Goal: Information Seeking & Learning: Learn about a topic

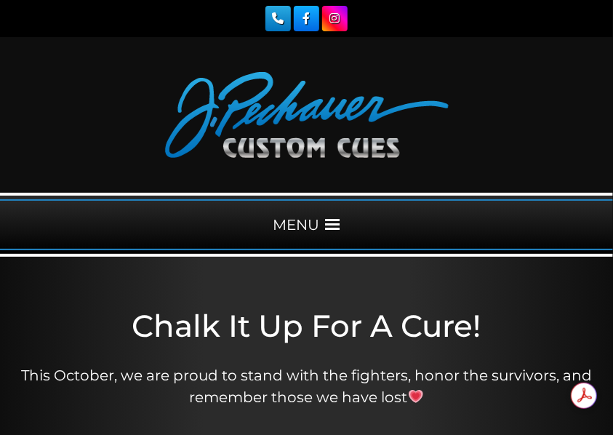
click at [304, 219] on div "MENU" at bounding box center [306, 224] width 613 height 51
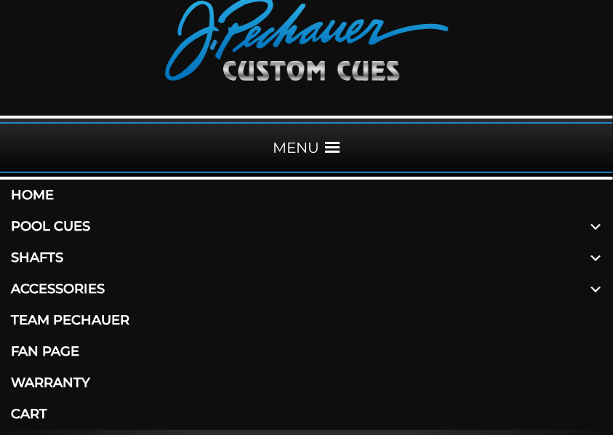
scroll to position [145, 0]
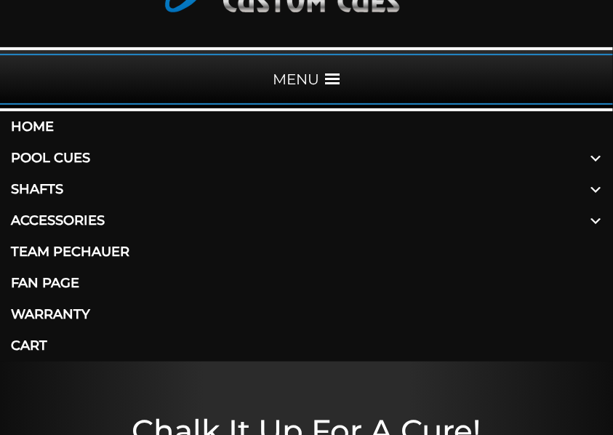
click at [32, 189] on link "Shafts" at bounding box center [306, 189] width 613 height 31
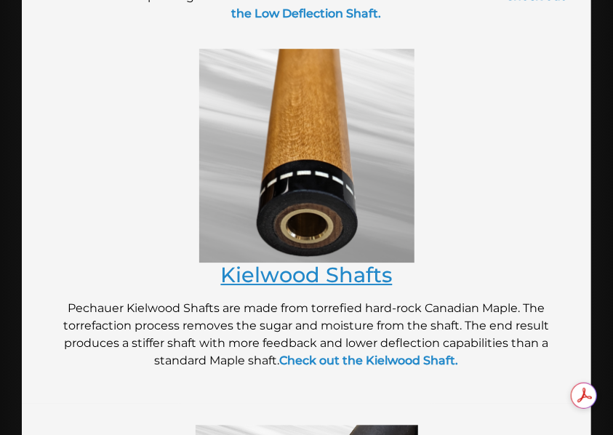
click at [299, 272] on link "Kielwood Shafts" at bounding box center [306, 274] width 171 height 25
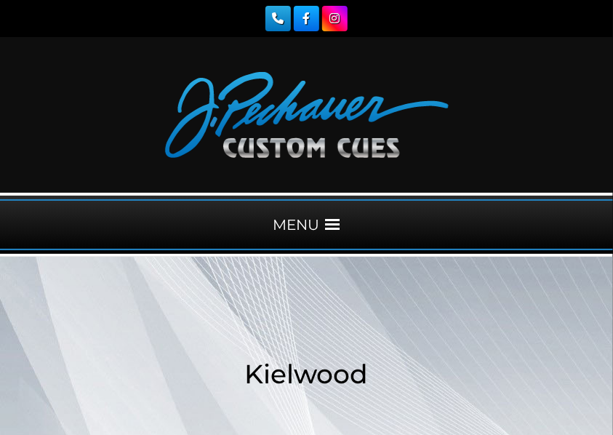
click at [310, 222] on div "MENU" at bounding box center [306, 224] width 613 height 51
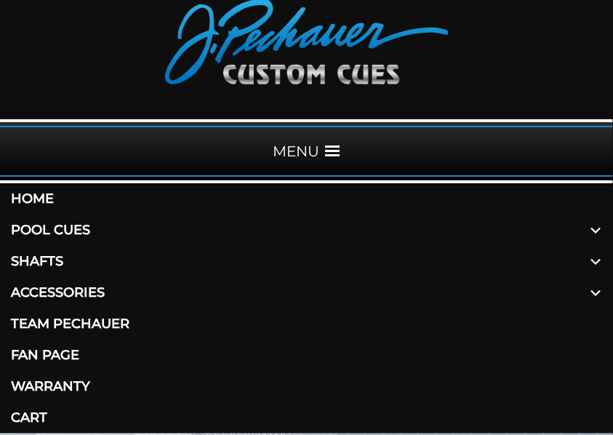
scroll to position [145, 0]
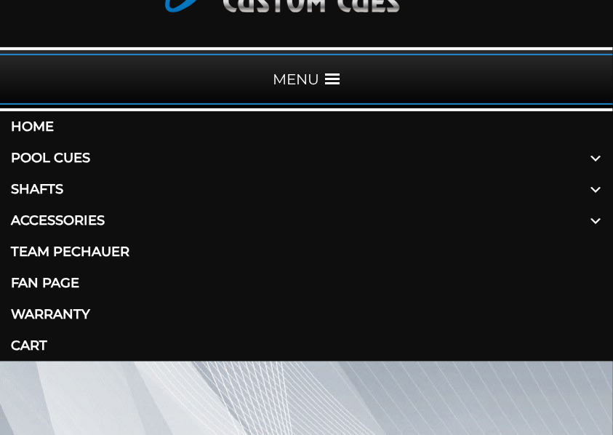
click at [46, 183] on link "Shafts" at bounding box center [306, 189] width 613 height 31
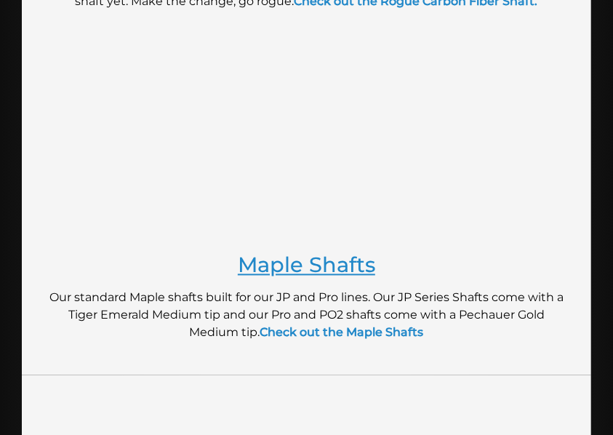
scroll to position [775, 0]
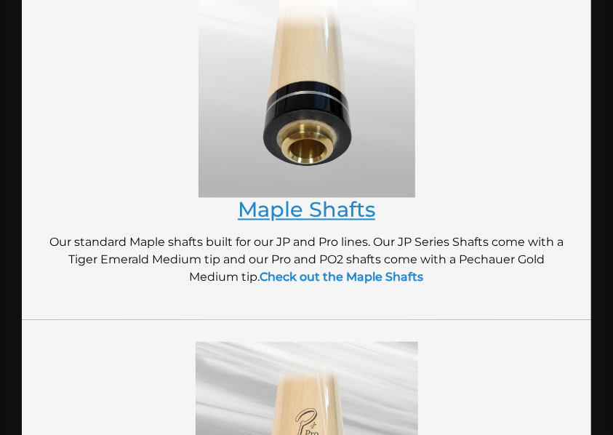
click at [328, 209] on link "Maple Shafts" at bounding box center [306, 209] width 137 height 25
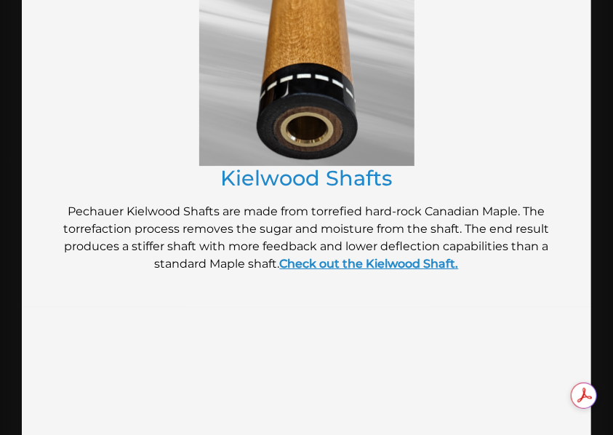
scroll to position [0, 0]
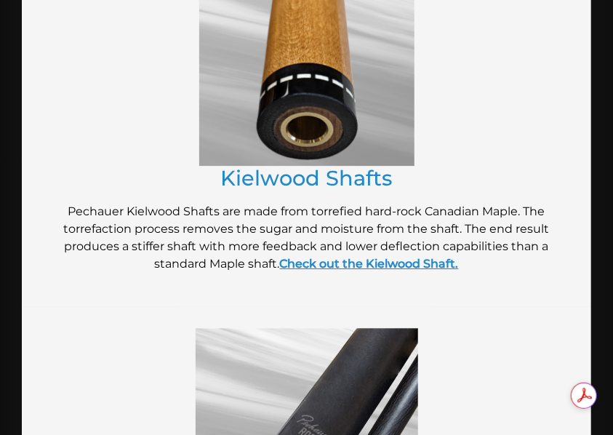
click at [368, 262] on strong "Check out the Kielwood Shaft." at bounding box center [369, 263] width 179 height 14
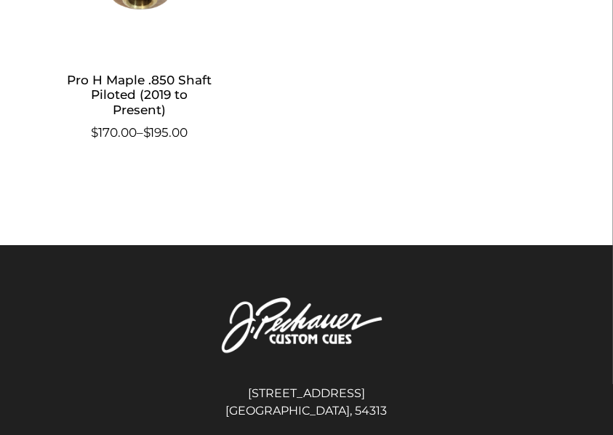
scroll to position [1356, 0]
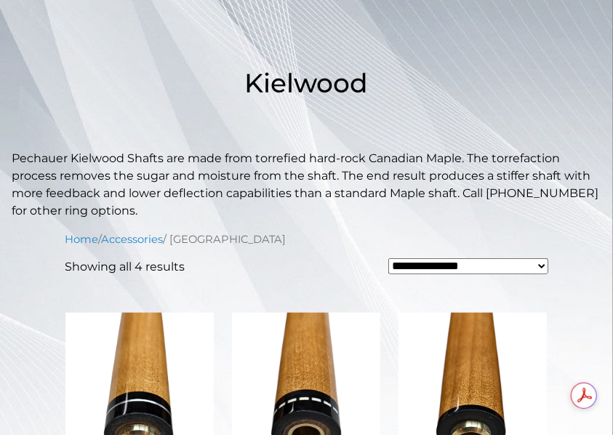
click at [426, 264] on select "**********" at bounding box center [467, 266] width 159 height 16
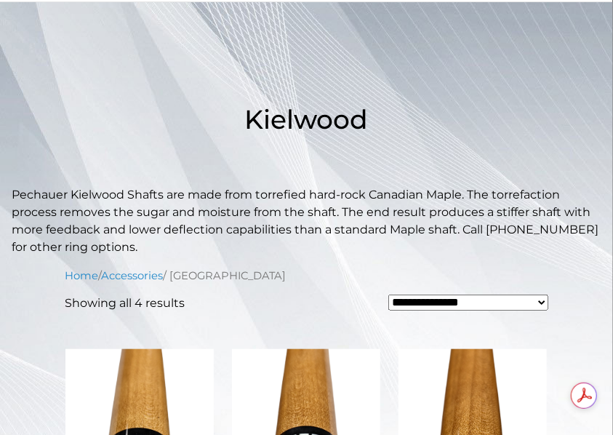
scroll to position [145, 0]
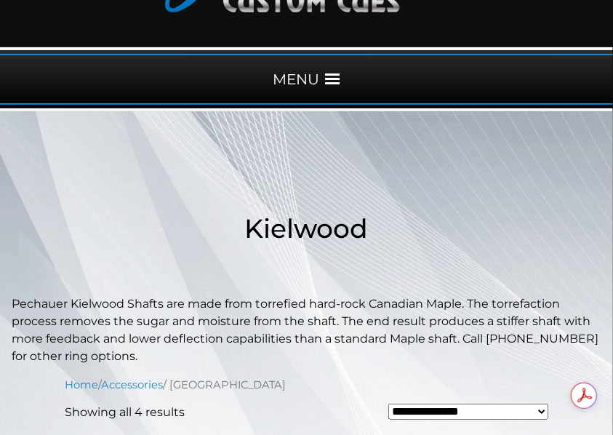
click at [294, 77] on div "MENU" at bounding box center [306, 79] width 613 height 51
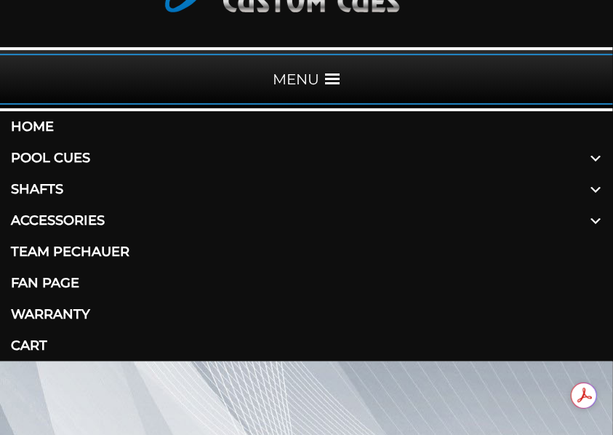
click at [56, 185] on link "Shafts" at bounding box center [306, 189] width 613 height 31
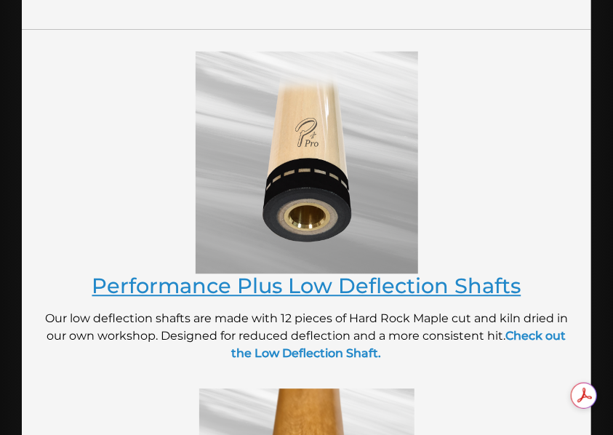
click at [315, 288] on link "Performance Plus Low Deflection Shafts" at bounding box center [306, 284] width 429 height 25
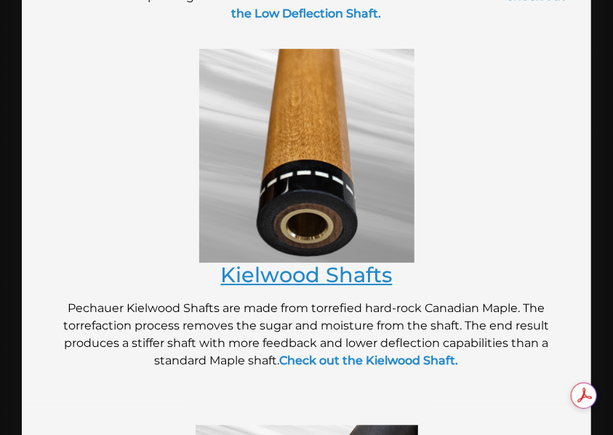
click at [292, 278] on link "Kielwood Shafts" at bounding box center [306, 274] width 171 height 25
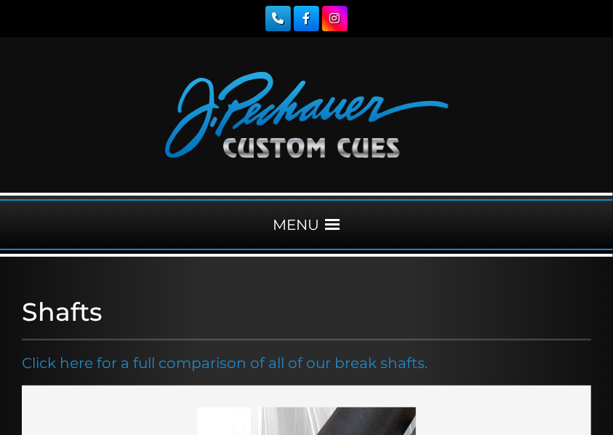
click at [302, 223] on div "MENU" at bounding box center [306, 224] width 613 height 51
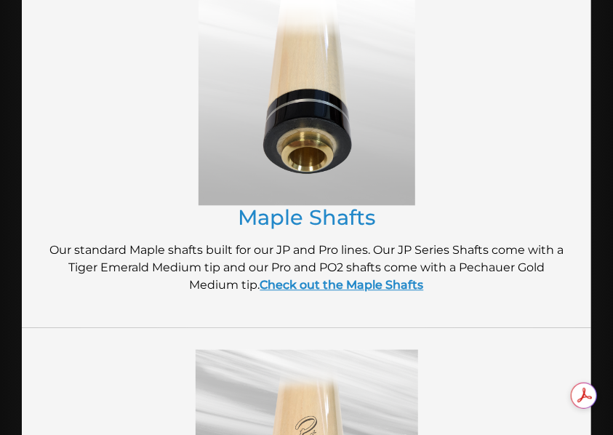
click at [311, 285] on link "Check out the Maple Shafts" at bounding box center [341, 285] width 163 height 14
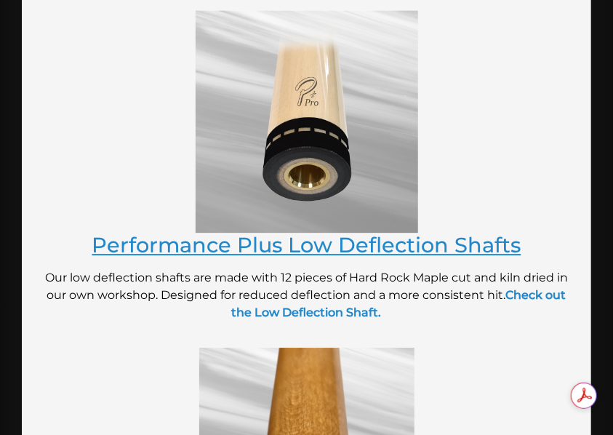
click at [306, 240] on link "Performance Plus Low Deflection Shafts" at bounding box center [306, 244] width 429 height 25
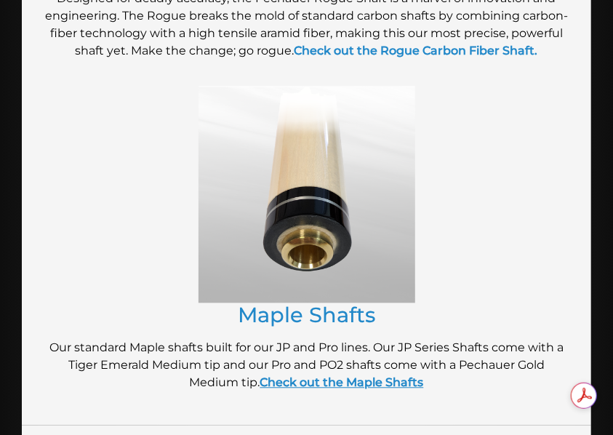
click at [333, 384] on link "Check out the Maple Shafts" at bounding box center [341, 382] width 163 height 14
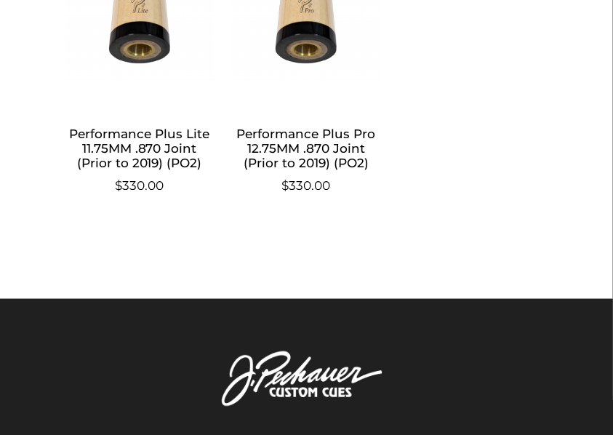
scroll to position [1937, 0]
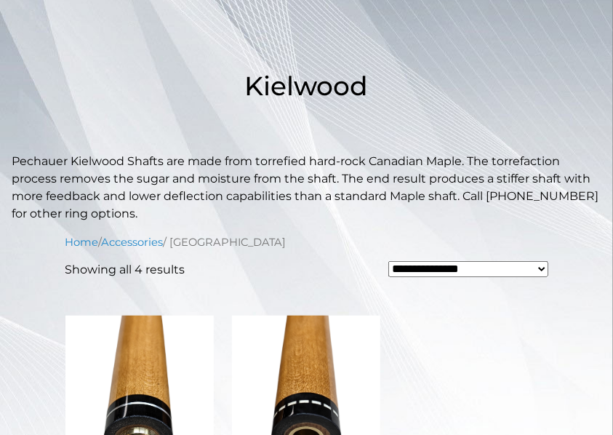
scroll to position [193, 0]
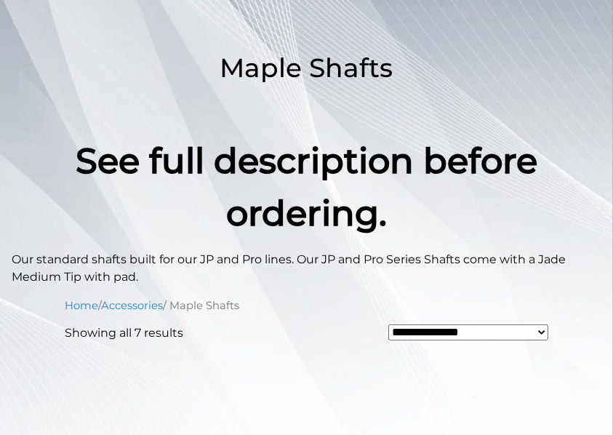
scroll to position [291, 0]
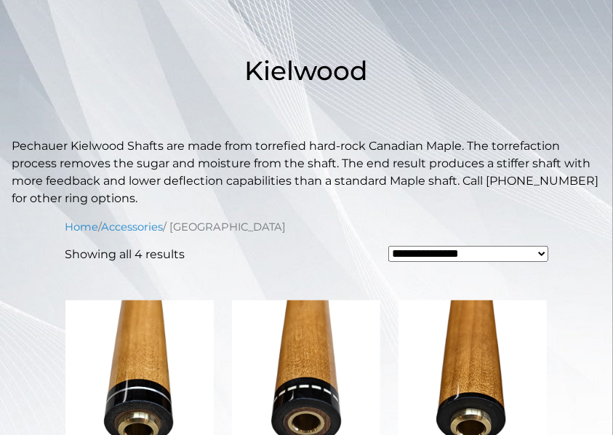
scroll to position [387, 0]
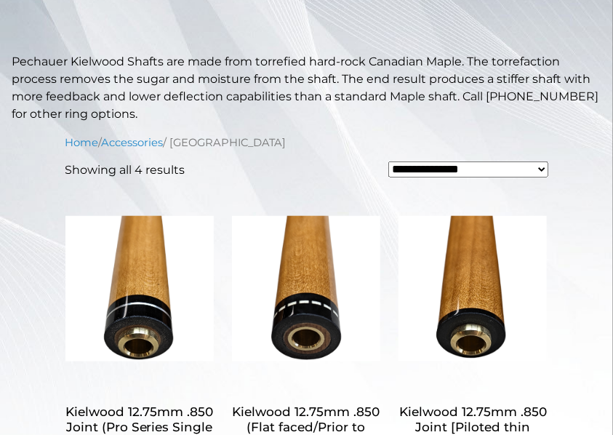
click at [407, 165] on select "**********" at bounding box center [467, 169] width 159 height 16
select select "*****"
click at [388, 161] on select "**********" at bounding box center [467, 169] width 159 height 16
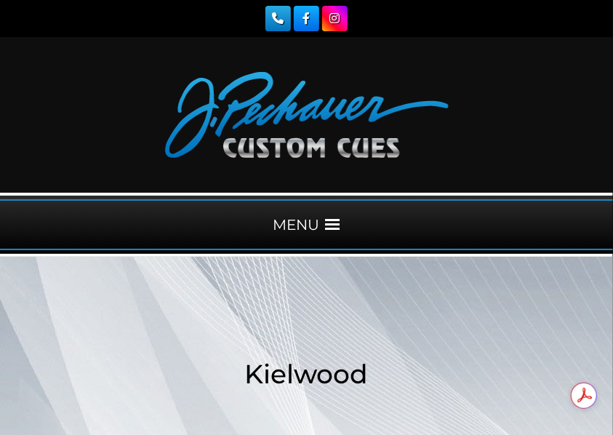
click at [294, 227] on div "MENU" at bounding box center [306, 224] width 613 height 51
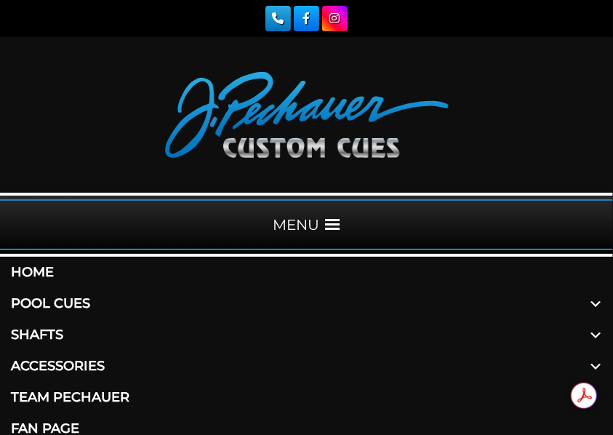
click at [40, 333] on link "Shafts" at bounding box center [306, 334] width 613 height 31
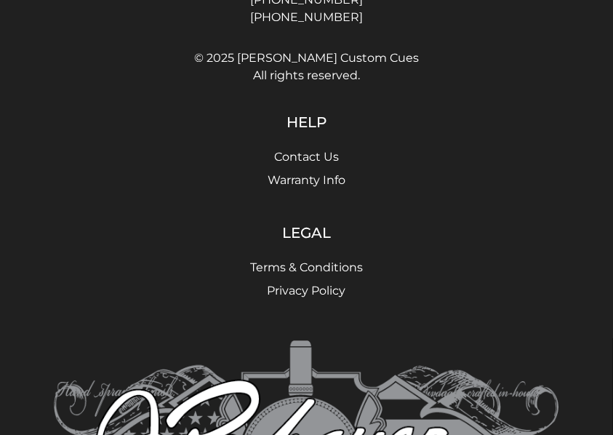
scroll to position [1599, 0]
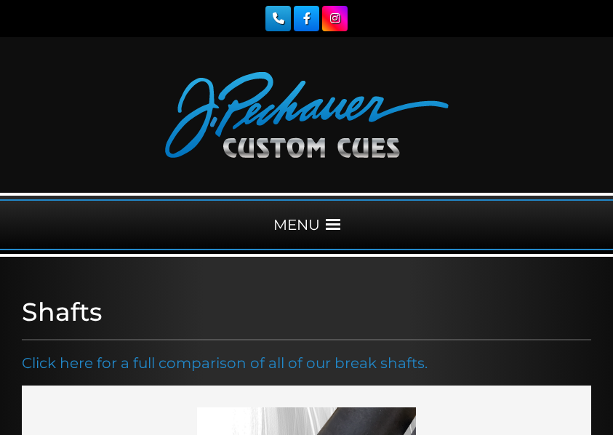
scroll to position [1405, 0]
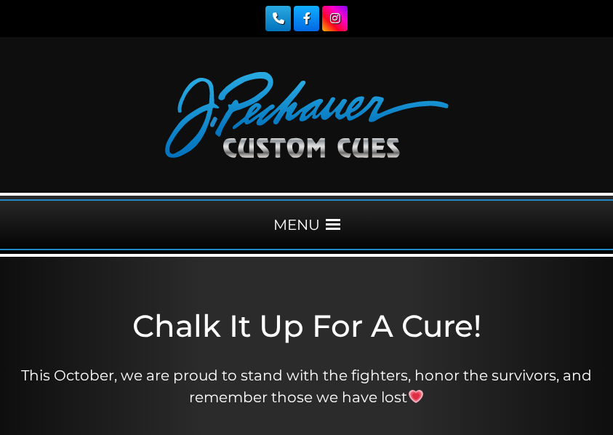
scroll to position [48, 0]
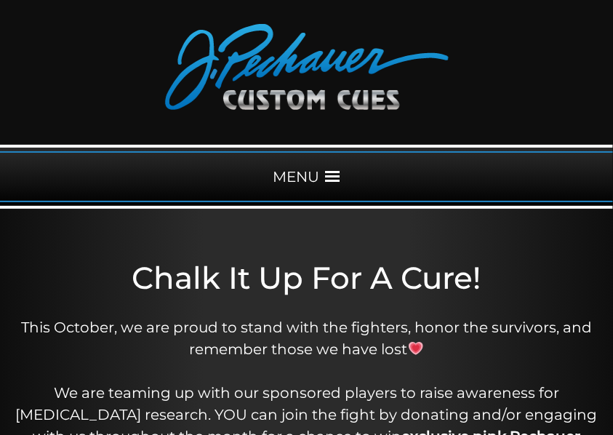
click at [296, 173] on div "MENU" at bounding box center [306, 176] width 613 height 51
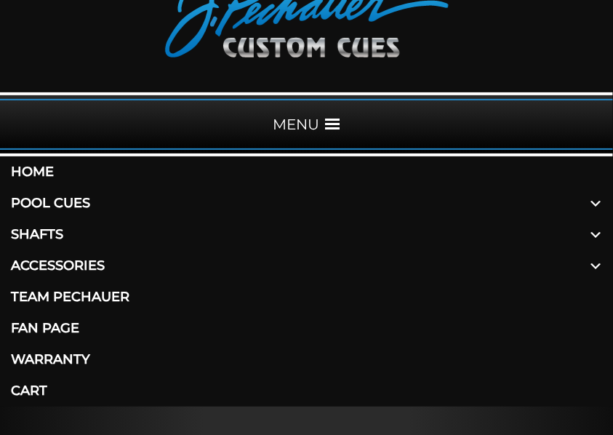
scroll to position [193, 0]
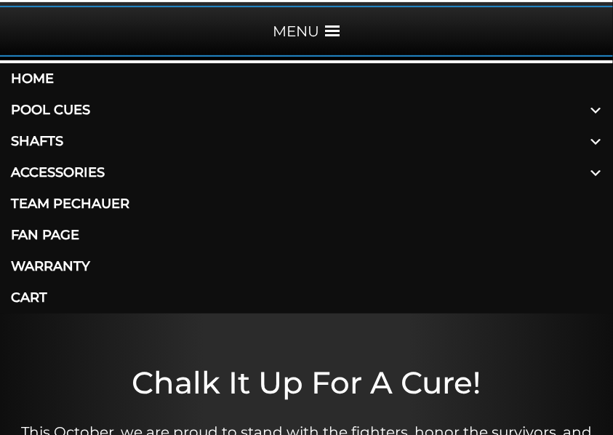
click at [28, 140] on link "Shafts" at bounding box center [306, 141] width 613 height 31
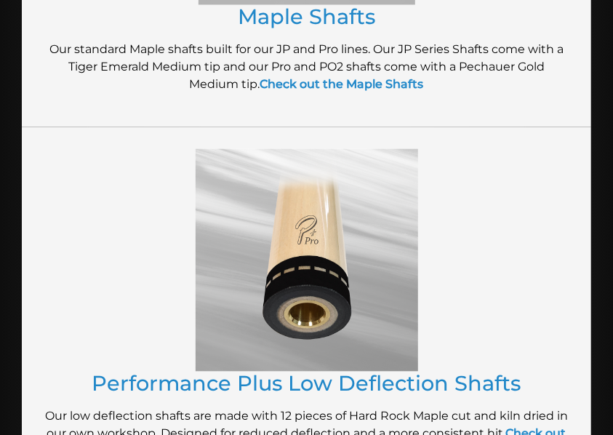
scroll to position [1114, 0]
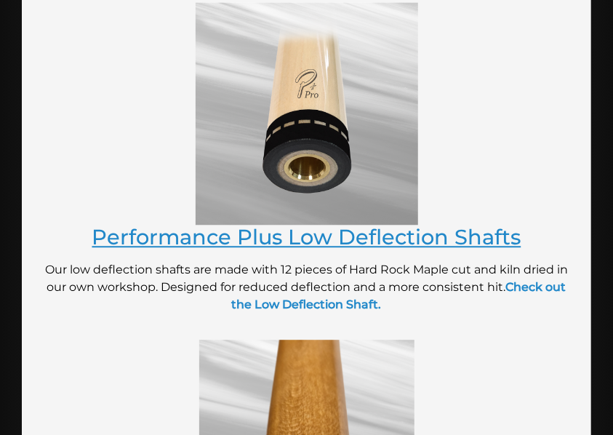
click at [304, 238] on link "Performance Plus Low Deflection Shafts" at bounding box center [306, 236] width 429 height 25
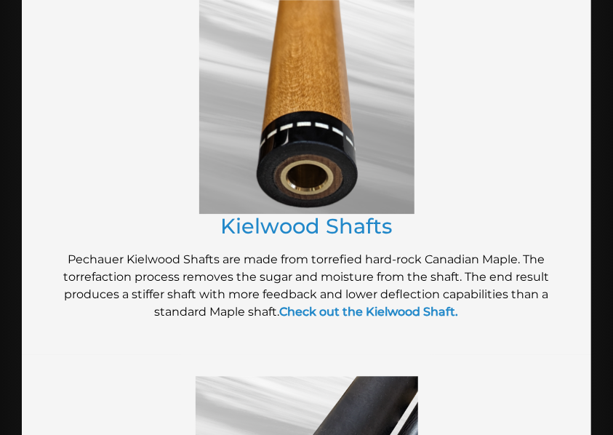
scroll to position [0, 0]
click at [269, 227] on link "Kielwood Shafts" at bounding box center [306, 225] width 171 height 25
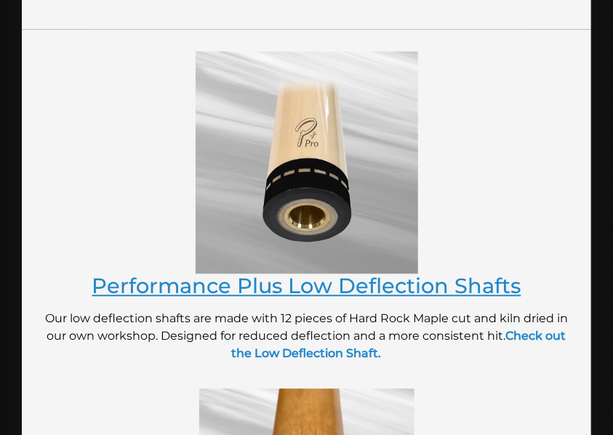
click at [320, 278] on link "Performance Plus Low Deflection Shafts" at bounding box center [306, 284] width 429 height 25
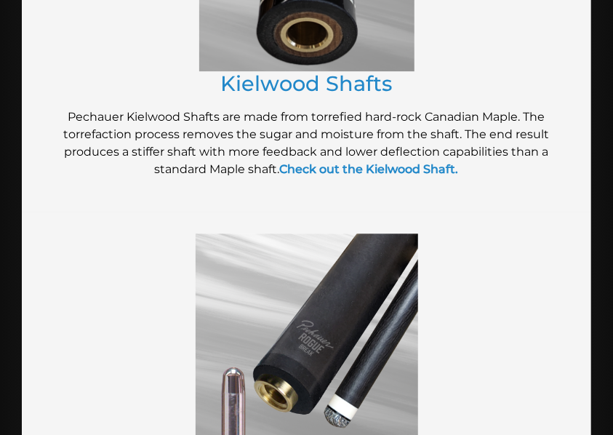
scroll to position [1599, 0]
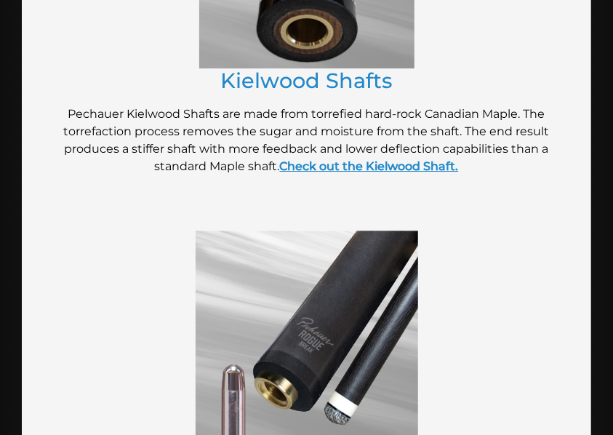
click at [325, 167] on strong "Check out the Kielwood Shaft." at bounding box center [369, 166] width 179 height 14
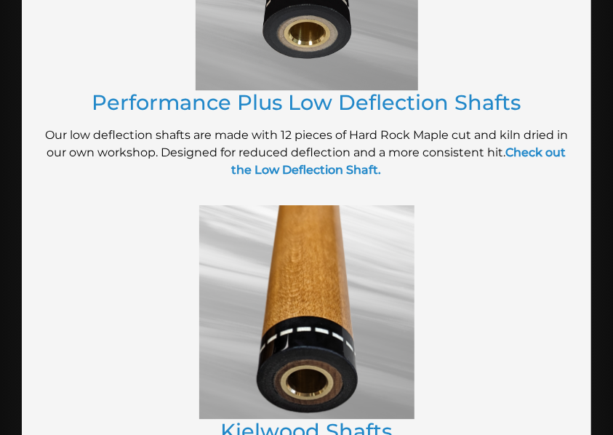
scroll to position [1114, 0]
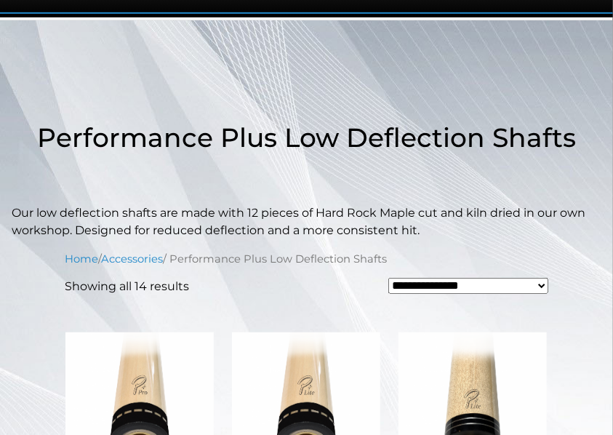
scroll to position [145, 0]
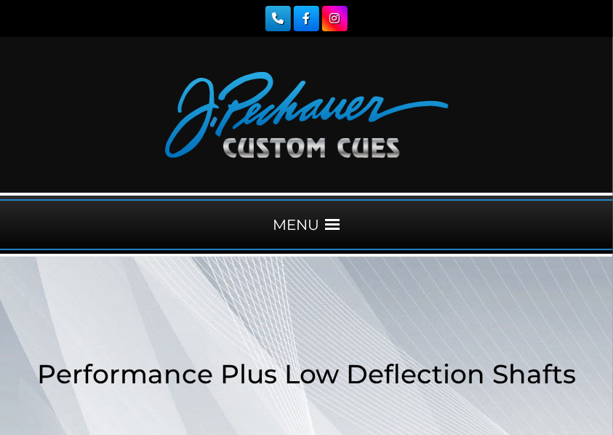
click at [308, 225] on div "MENU" at bounding box center [306, 224] width 613 height 51
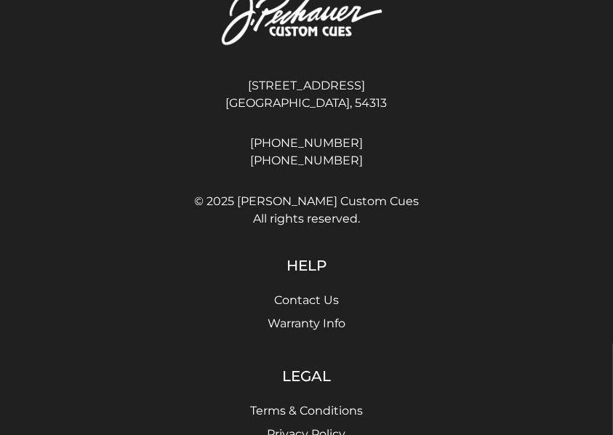
scroll to position [2616, 0]
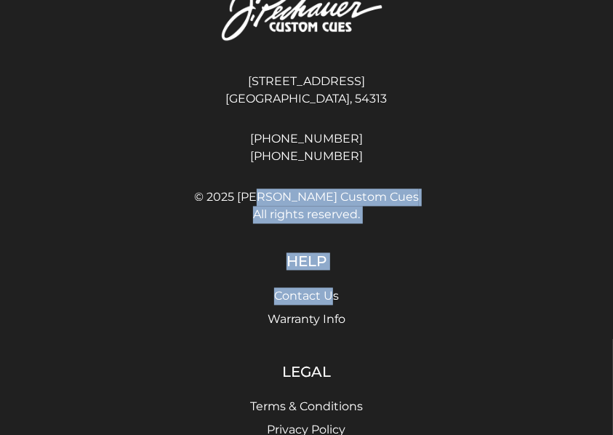
click at [334, 270] on div "4140 Velp Ave Green Bay, WI, 54313 920-434-7755 800-934-7735 © 2025 J. Pechauer…" at bounding box center [306, 353] width 523 height 769
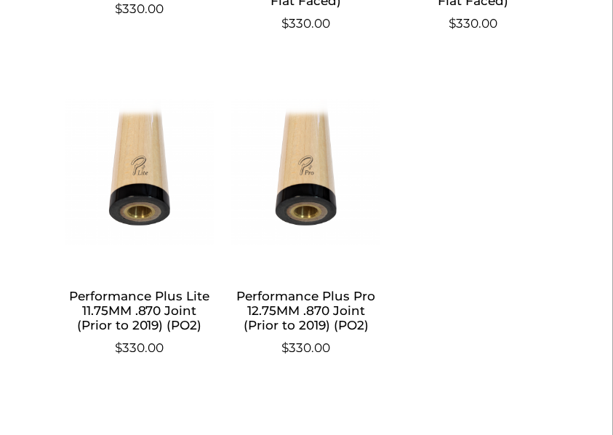
scroll to position [2228, 0]
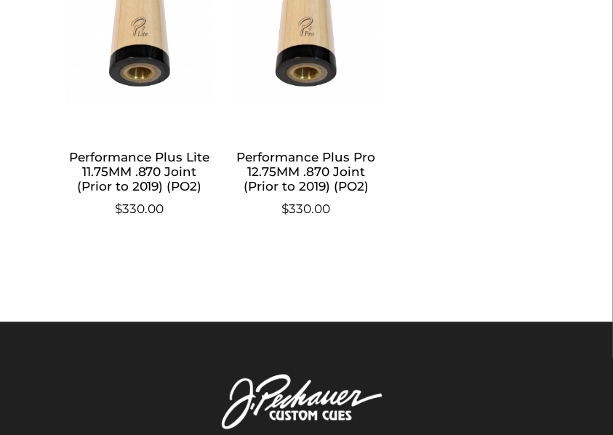
click at [299, 143] on h2 "Performance Plus Pro 12.75MM .870 Joint (Prior to 2019) (PO2)" at bounding box center [306, 171] width 148 height 57
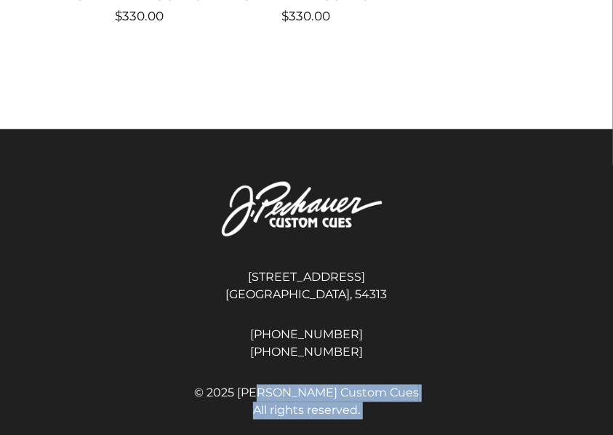
scroll to position [2422, 0]
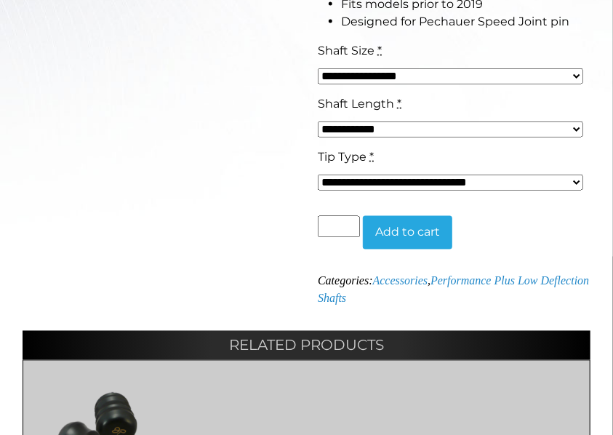
scroll to position [629, 0]
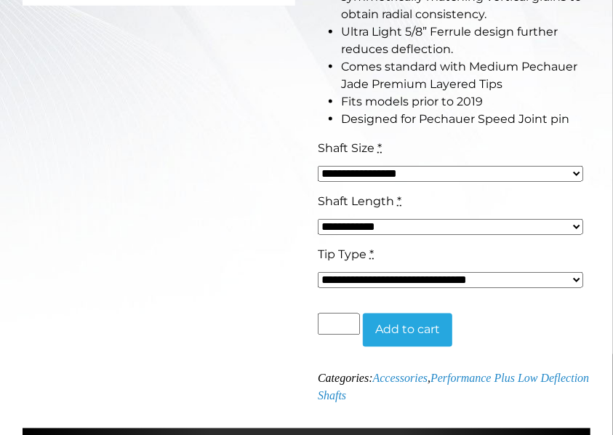
click at [366, 224] on select "**********" at bounding box center [450, 227] width 265 height 16
click at [352, 173] on select "**********" at bounding box center [450, 174] width 265 height 16
click at [343, 275] on select "**********" at bounding box center [450, 280] width 265 height 16
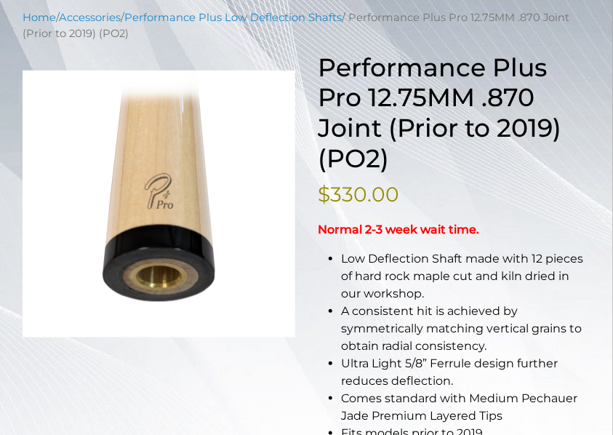
scroll to position [193, 0]
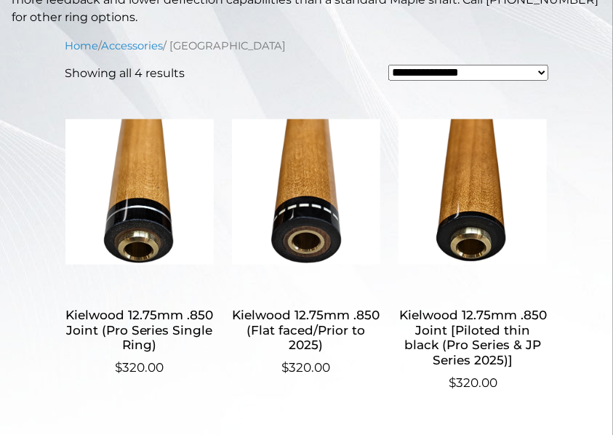
scroll to position [387, 0]
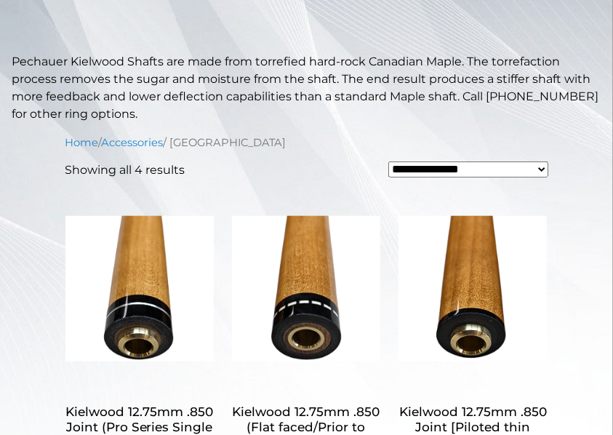
click at [417, 167] on select "**********" at bounding box center [467, 169] width 159 height 16
click at [284, 141] on nav "Home / Accessories / Kielwood" at bounding box center [306, 142] width 482 height 16
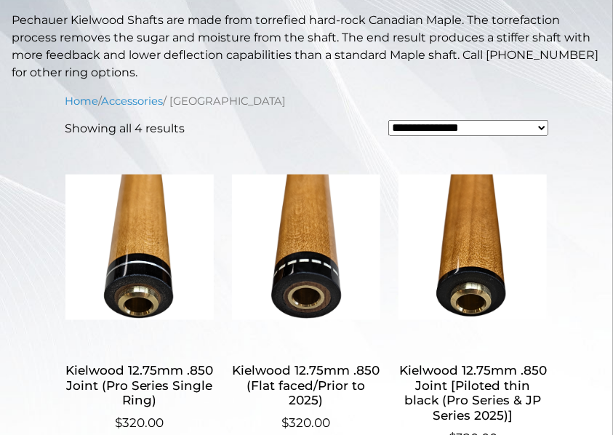
scroll to position [484, 0]
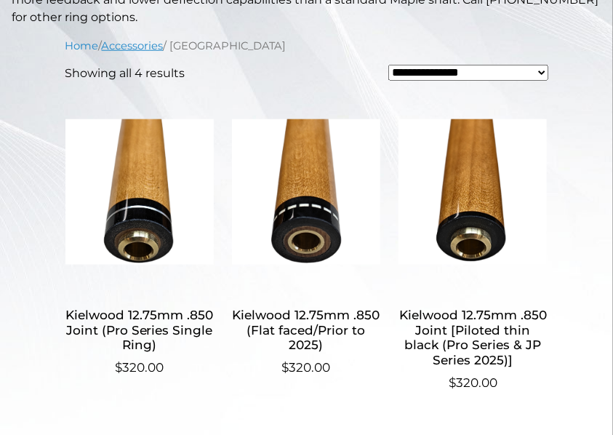
click at [141, 44] on link "Accessories" at bounding box center [133, 45] width 62 height 13
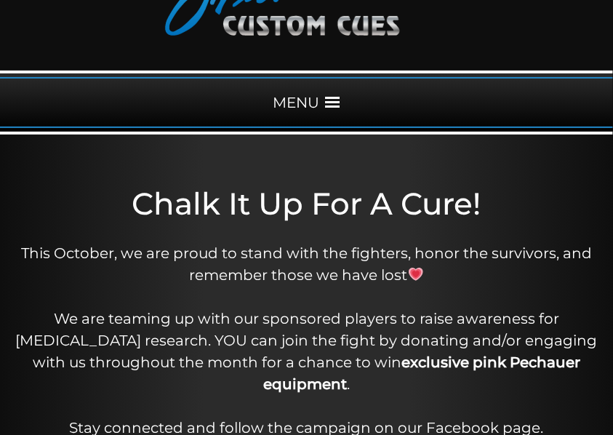
scroll to position [48, 0]
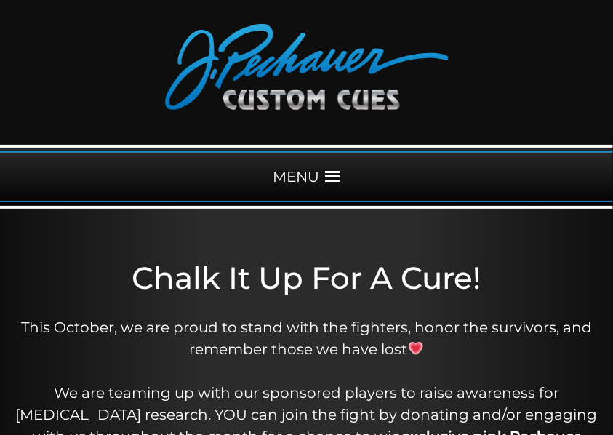
click at [303, 169] on div "MENU" at bounding box center [306, 176] width 613 height 51
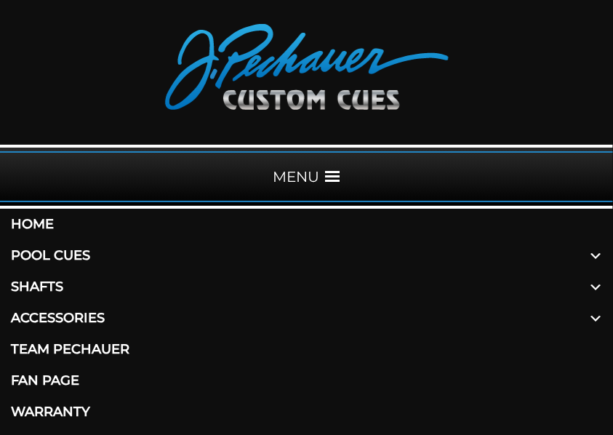
click at [302, 173] on div "MENU" at bounding box center [306, 176] width 613 height 51
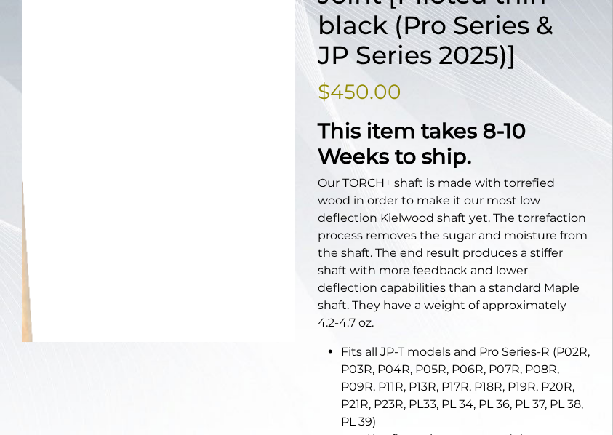
scroll to position [387, 0]
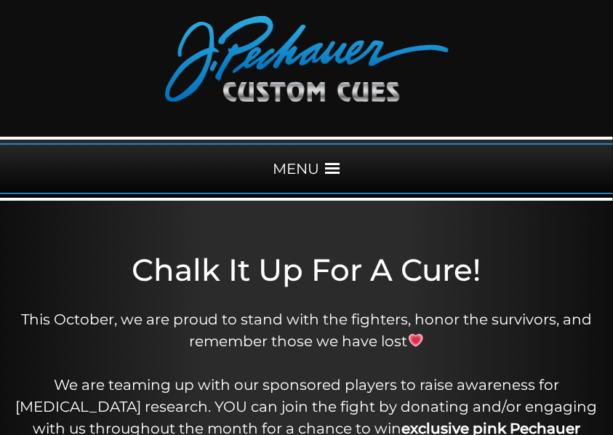
scroll to position [97, 0]
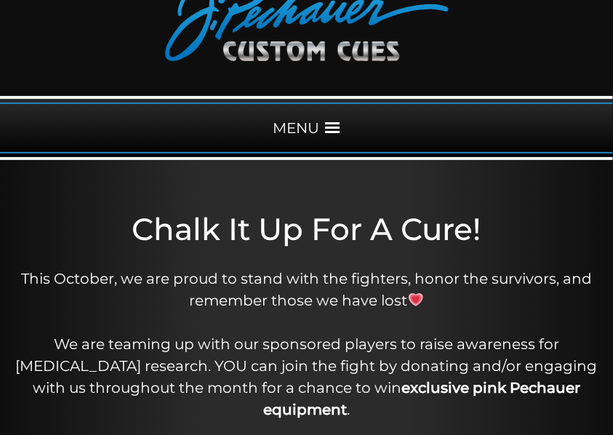
click at [304, 132] on div "MENU" at bounding box center [306, 127] width 613 height 51
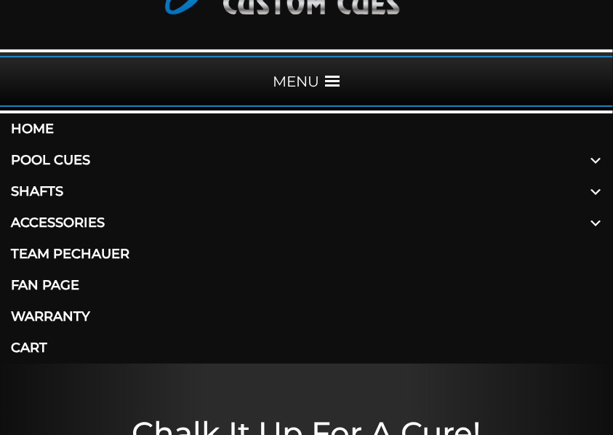
scroll to position [193, 0]
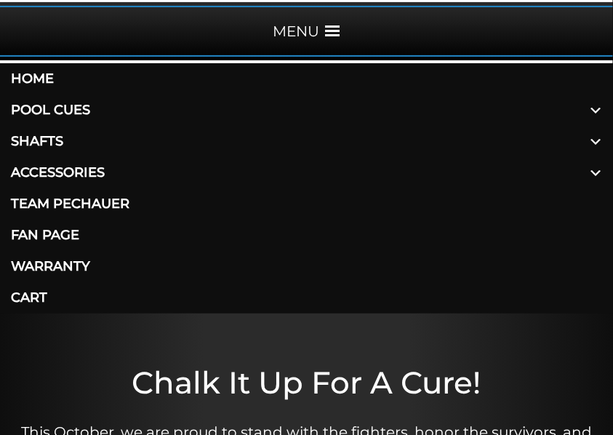
click at [38, 131] on link "Shafts" at bounding box center [306, 141] width 613 height 31
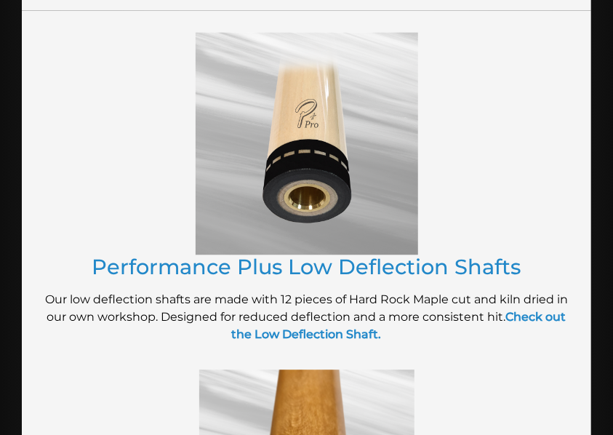
scroll to position [1114, 0]
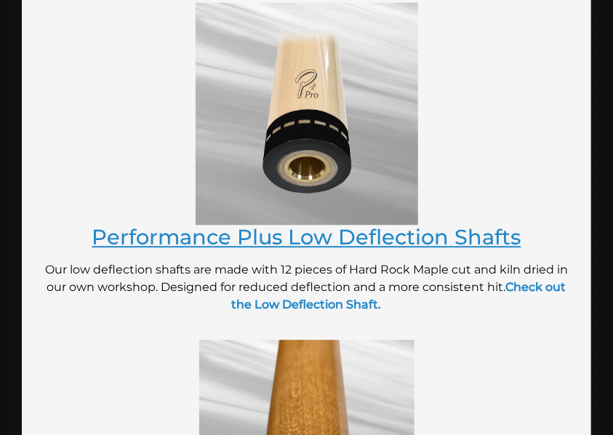
click at [301, 237] on link "Performance Plus Low Deflection Shafts" at bounding box center [306, 236] width 429 height 25
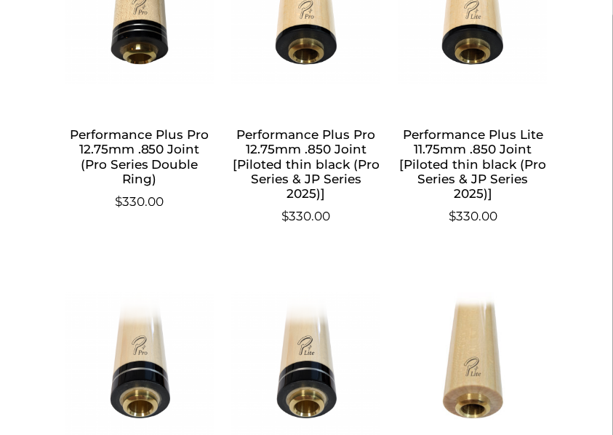
scroll to position [775, 0]
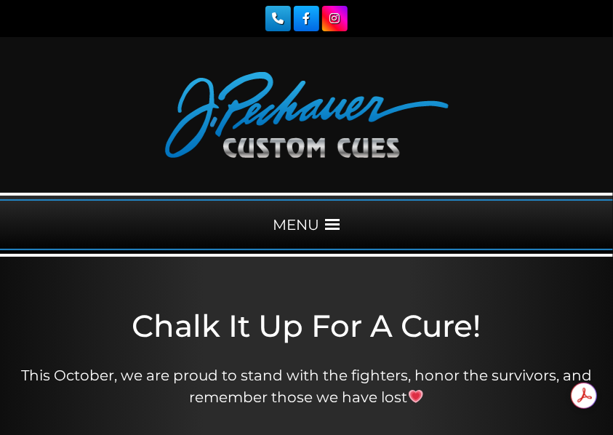
click at [319, 221] on div "MENU" at bounding box center [306, 224] width 613 height 51
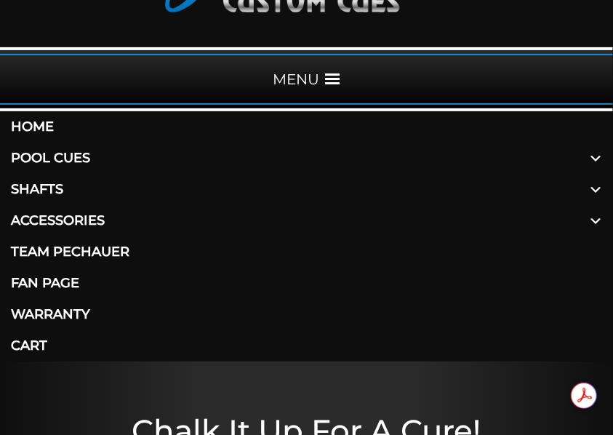
click at [0, 292] on link "Fan Page" at bounding box center [306, 282] width 613 height 31
drag, startPoint x: 0, startPoint y: 292, endPoint x: 0, endPoint y: 301, distance: 8.7
click at [0, 296] on link "Fan Page" at bounding box center [306, 282] width 613 height 31
click at [0, 303] on link "Warranty" at bounding box center [306, 314] width 613 height 31
